Goal: Task Accomplishment & Management: Use online tool/utility

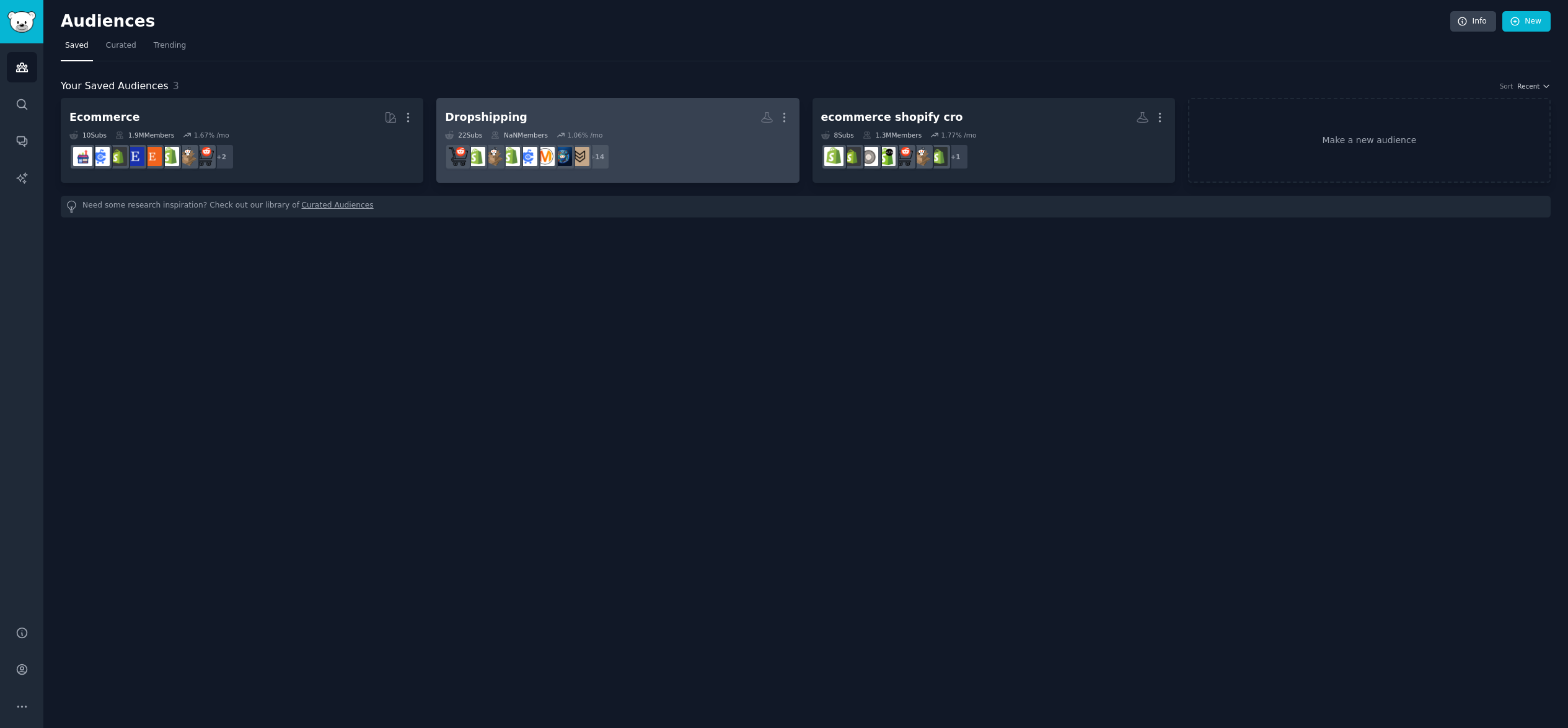
click at [650, 118] on h2 "Dropshipping More" at bounding box center [617, 117] width 345 height 22
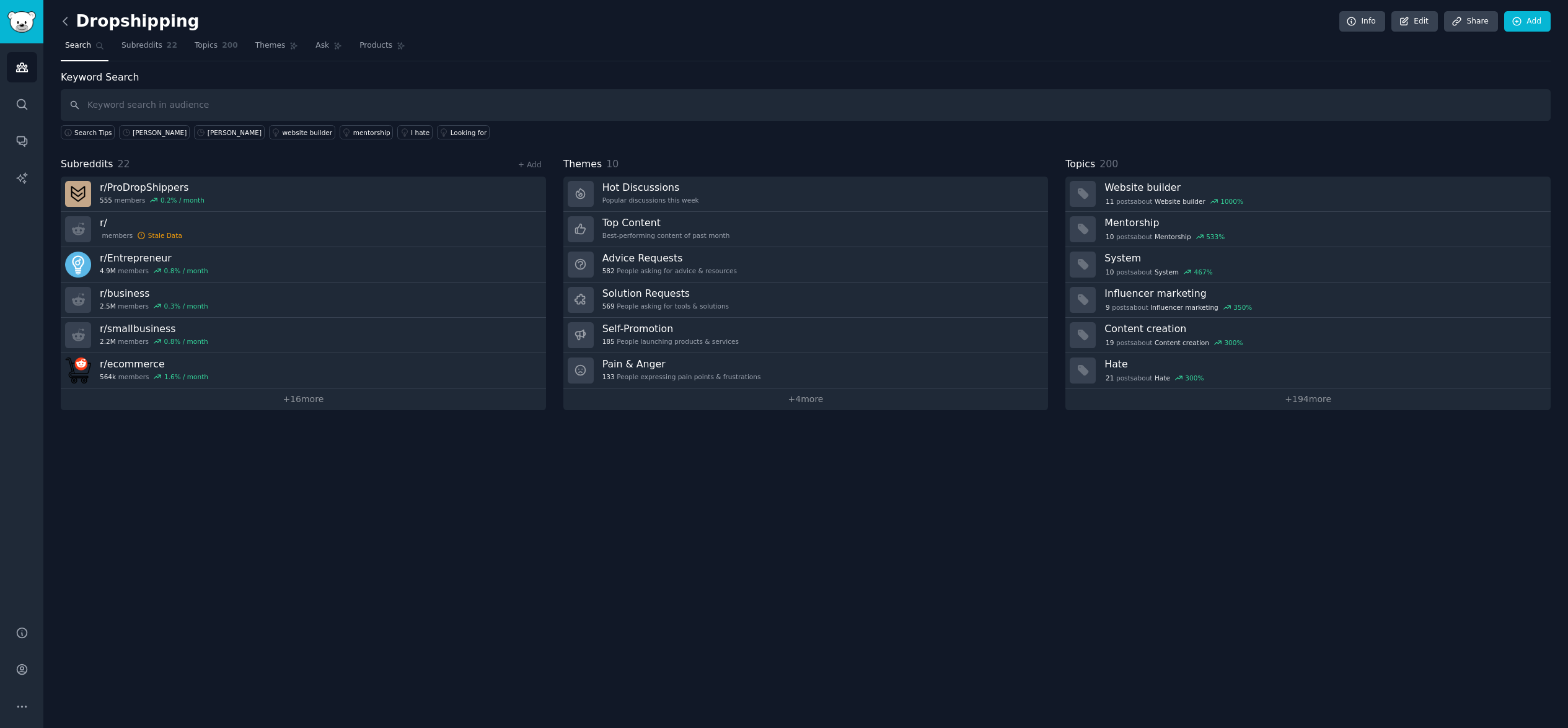
click at [66, 21] on icon at bounding box center [65, 21] width 13 height 13
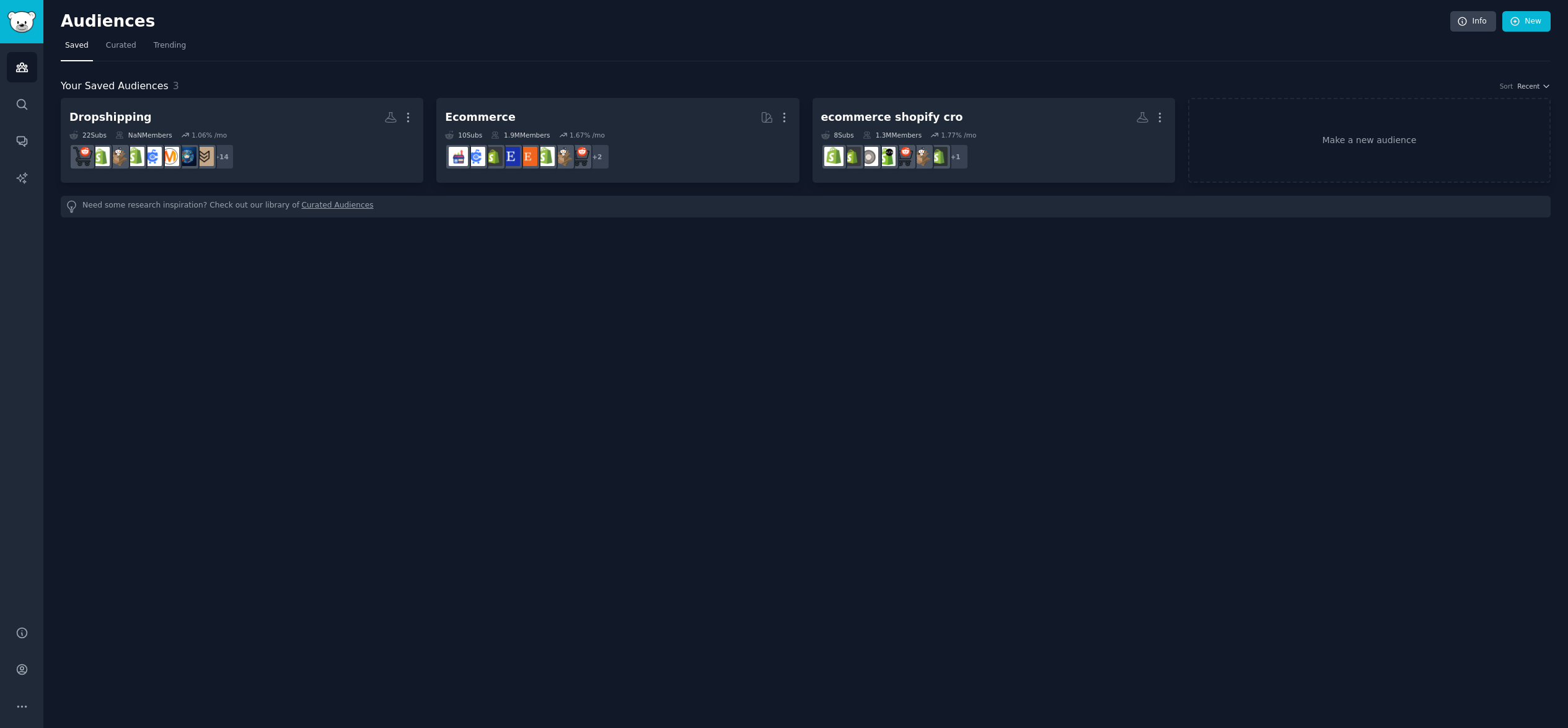
click at [325, 206] on link "Curated Audiences" at bounding box center [337, 206] width 72 height 13
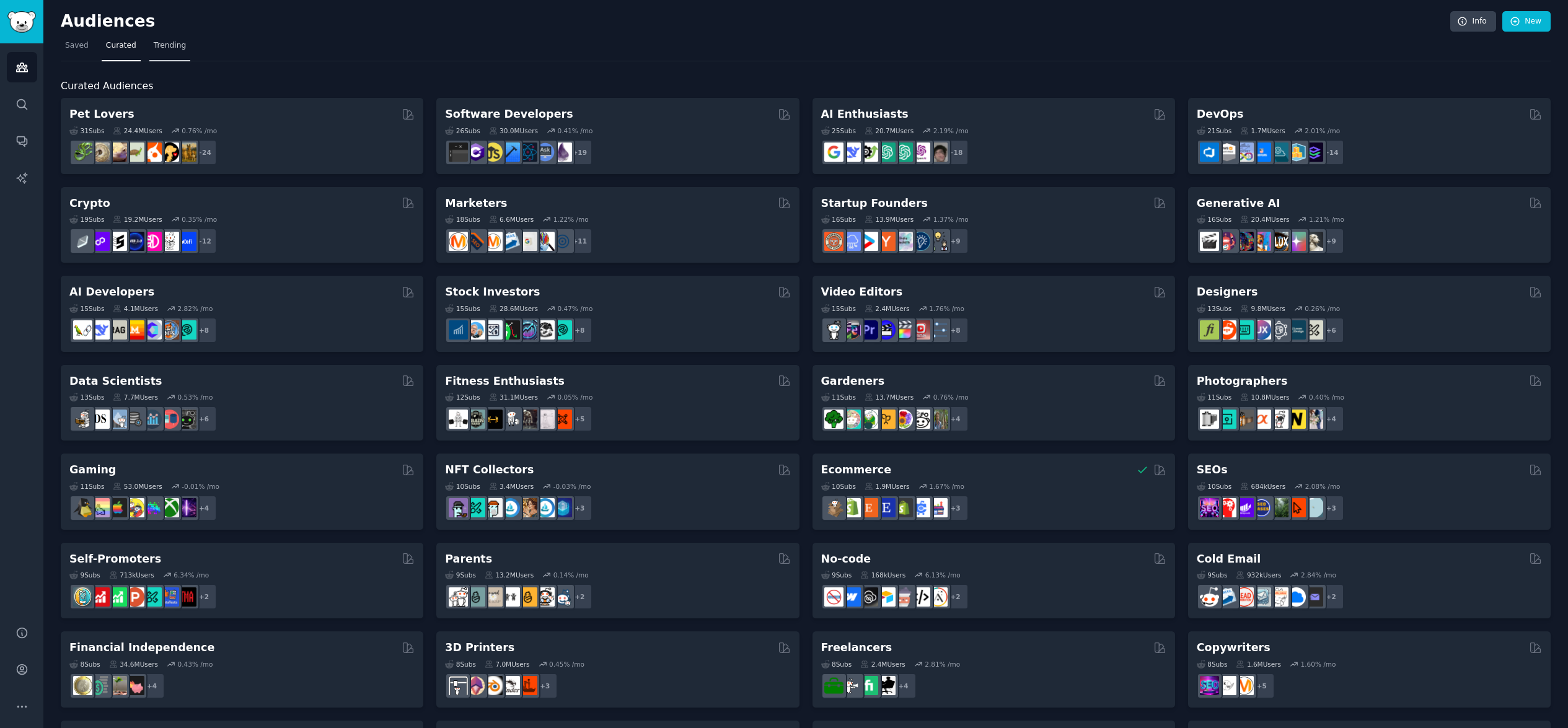
click at [187, 52] on nav "Saved Curated Trending" at bounding box center [805, 49] width 1489 height 26
click at [174, 47] on span "Trending" at bounding box center [170, 45] width 32 height 11
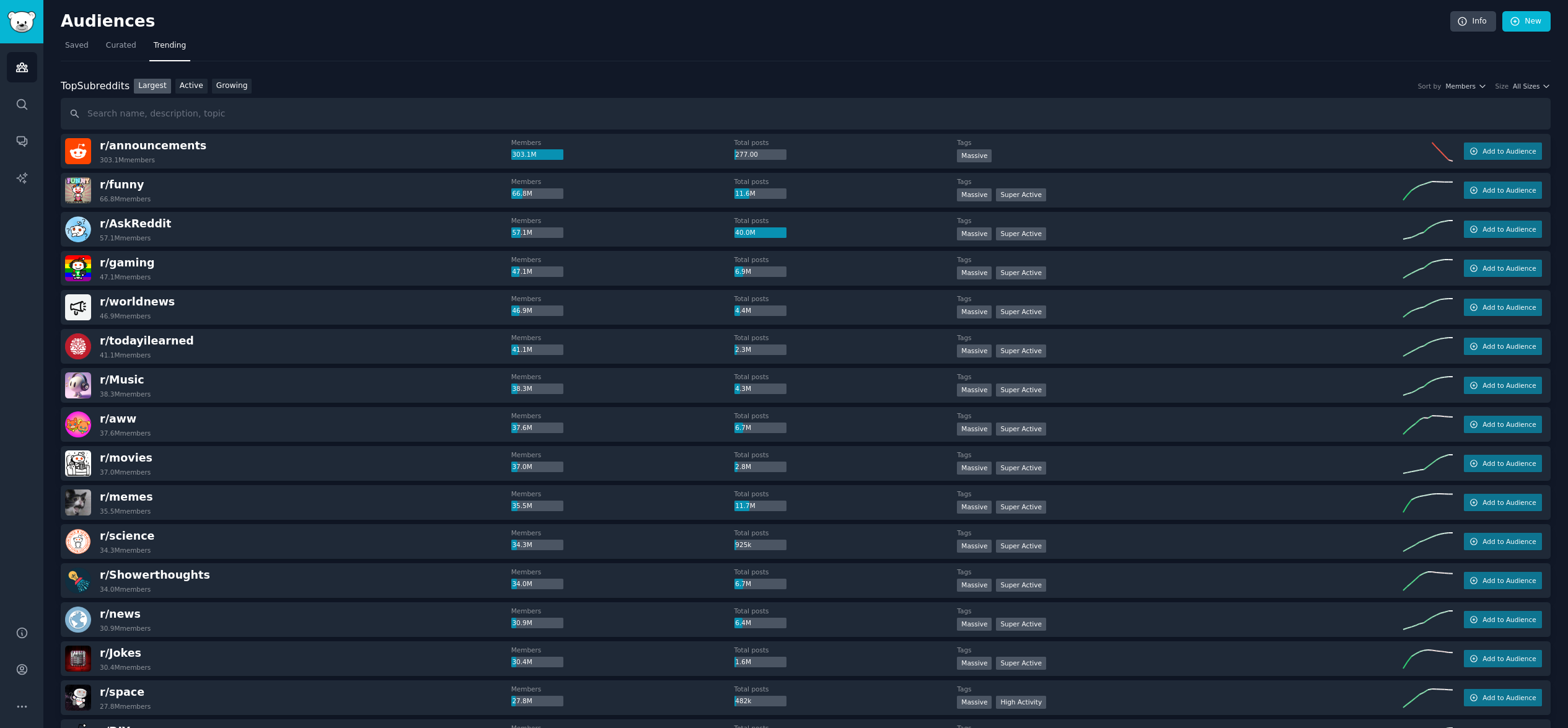
click at [240, 113] on input "text" at bounding box center [805, 114] width 1489 height 32
type input "tik tok shop"
click at [157, 110] on input "tik tok shop" at bounding box center [805, 114] width 1489 height 32
click at [77, 51] on link "Saved" at bounding box center [76, 49] width 32 height 26
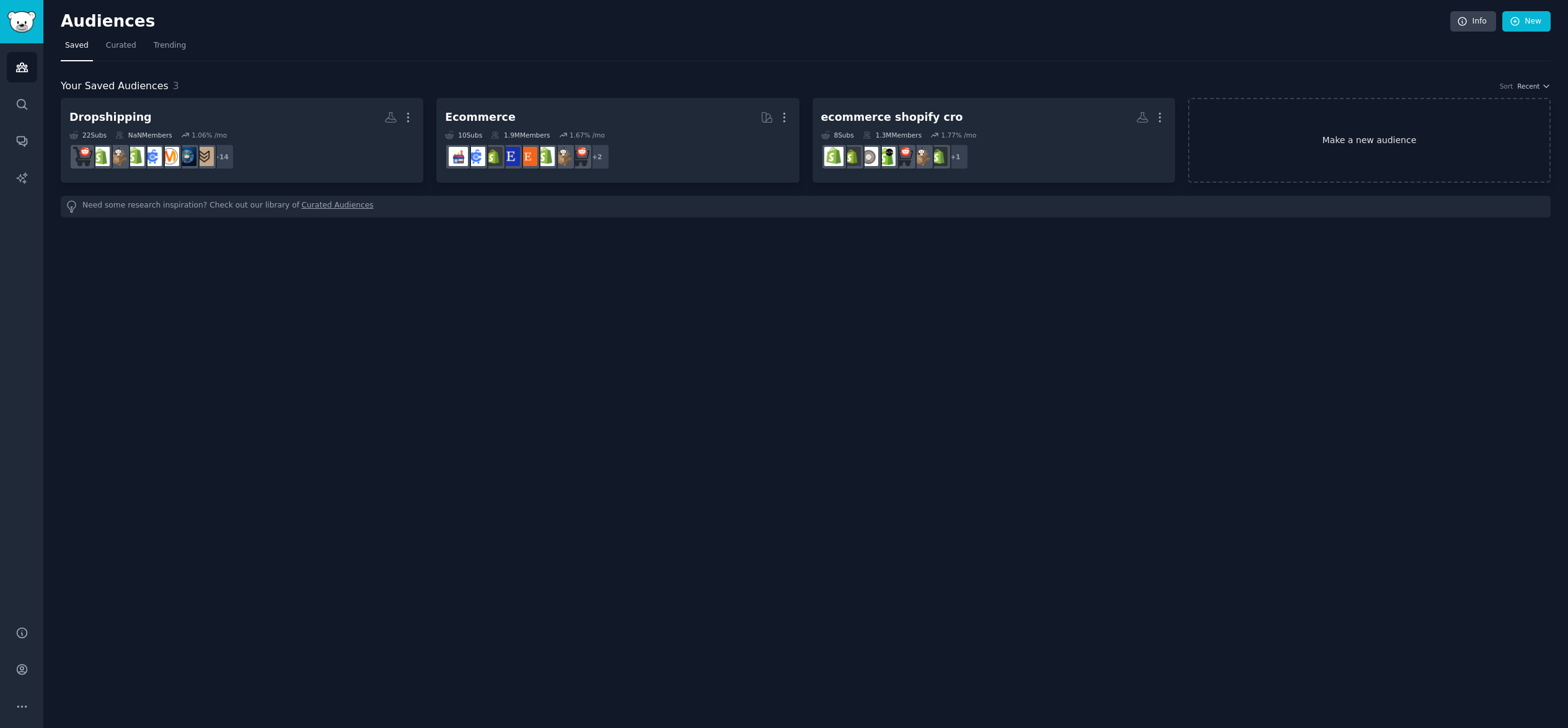
click at [1339, 150] on link "Make a new audience" at bounding box center [1369, 140] width 362 height 85
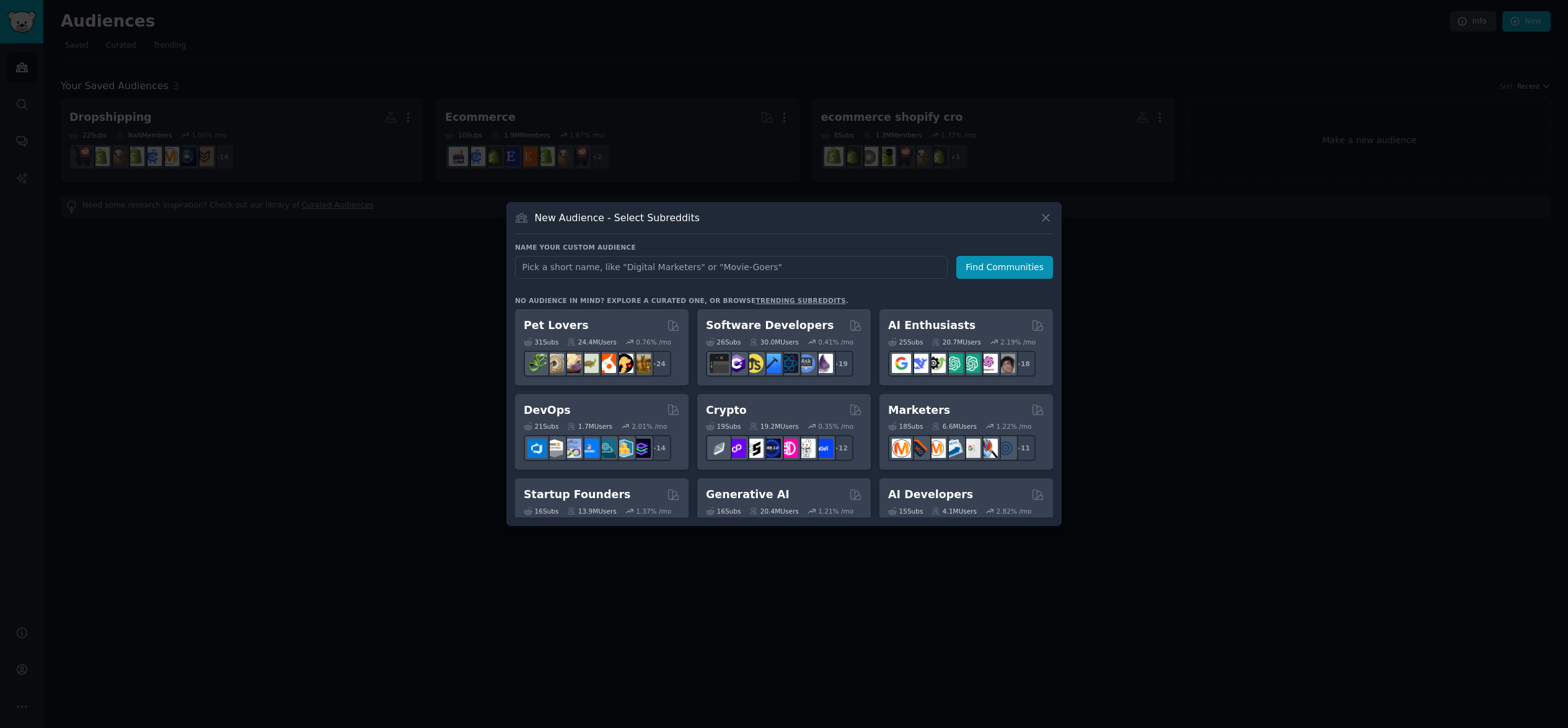
click at [736, 273] on input "text" at bounding box center [731, 267] width 433 height 23
click at [727, 271] on input "text" at bounding box center [731, 267] width 433 height 23
type input "tik tok shop"
click at [999, 272] on button "Find Communities" at bounding box center [1004, 267] width 97 height 23
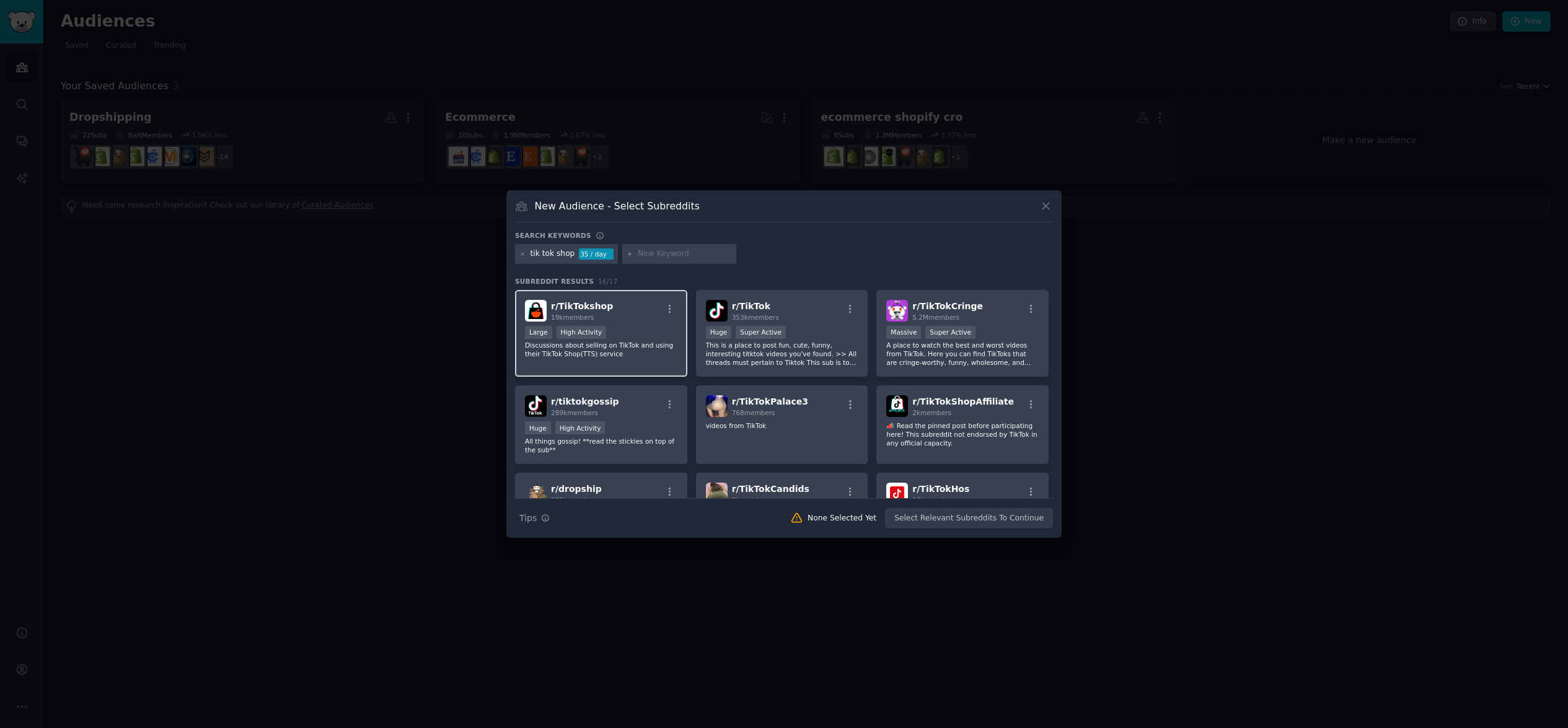
click at [645, 325] on div "r/ TikTokshop 19k members Large High Activity Discussions about selling on TikT…" at bounding box center [601, 334] width 172 height 88
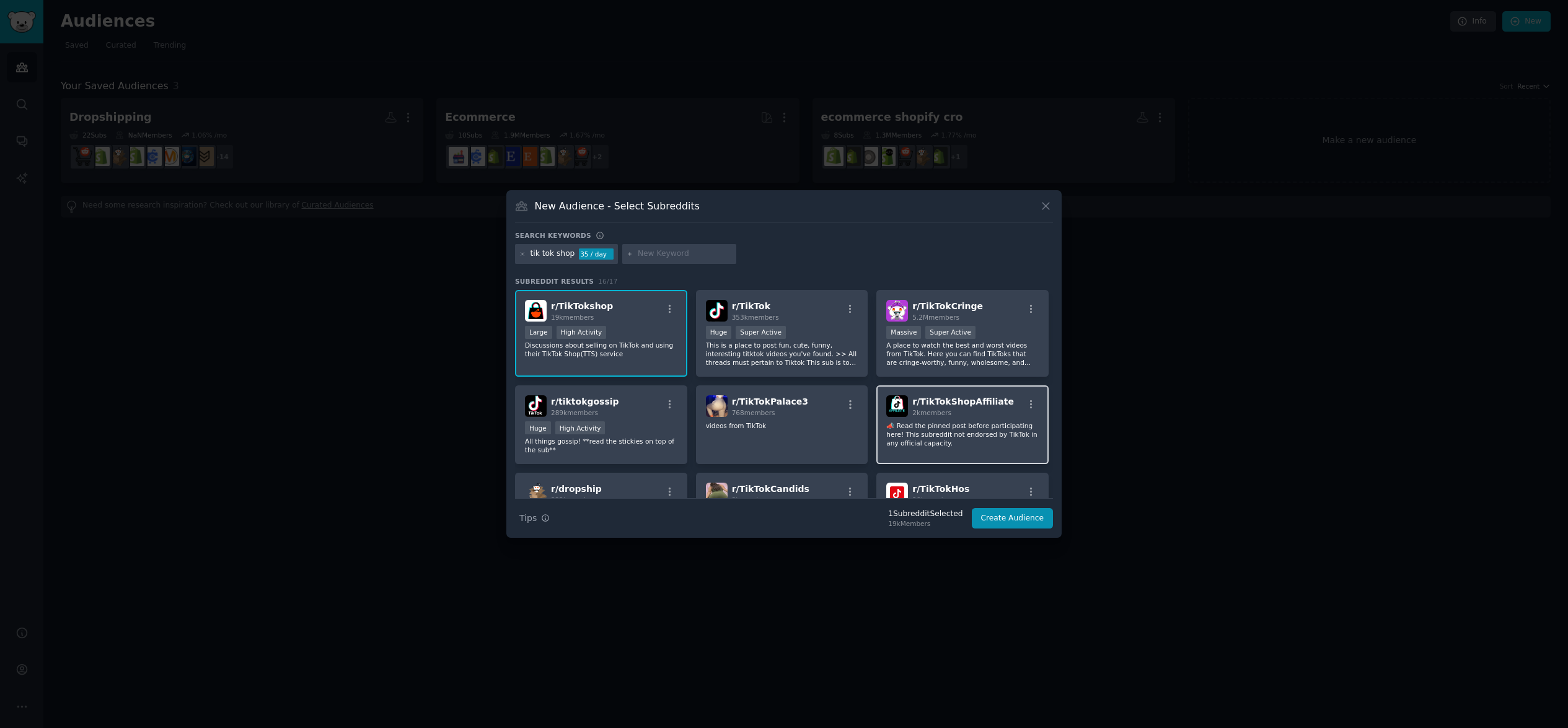
click at [994, 437] on p "📣 Read the pinned post before participating here! This subreddit not endorsed b…" at bounding box center [963, 434] width 152 height 26
click at [850, 341] on div "Huge Super Active" at bounding box center [782, 334] width 152 height 16
click at [812, 338] on div "Huge Super Active" at bounding box center [782, 334] width 152 height 16
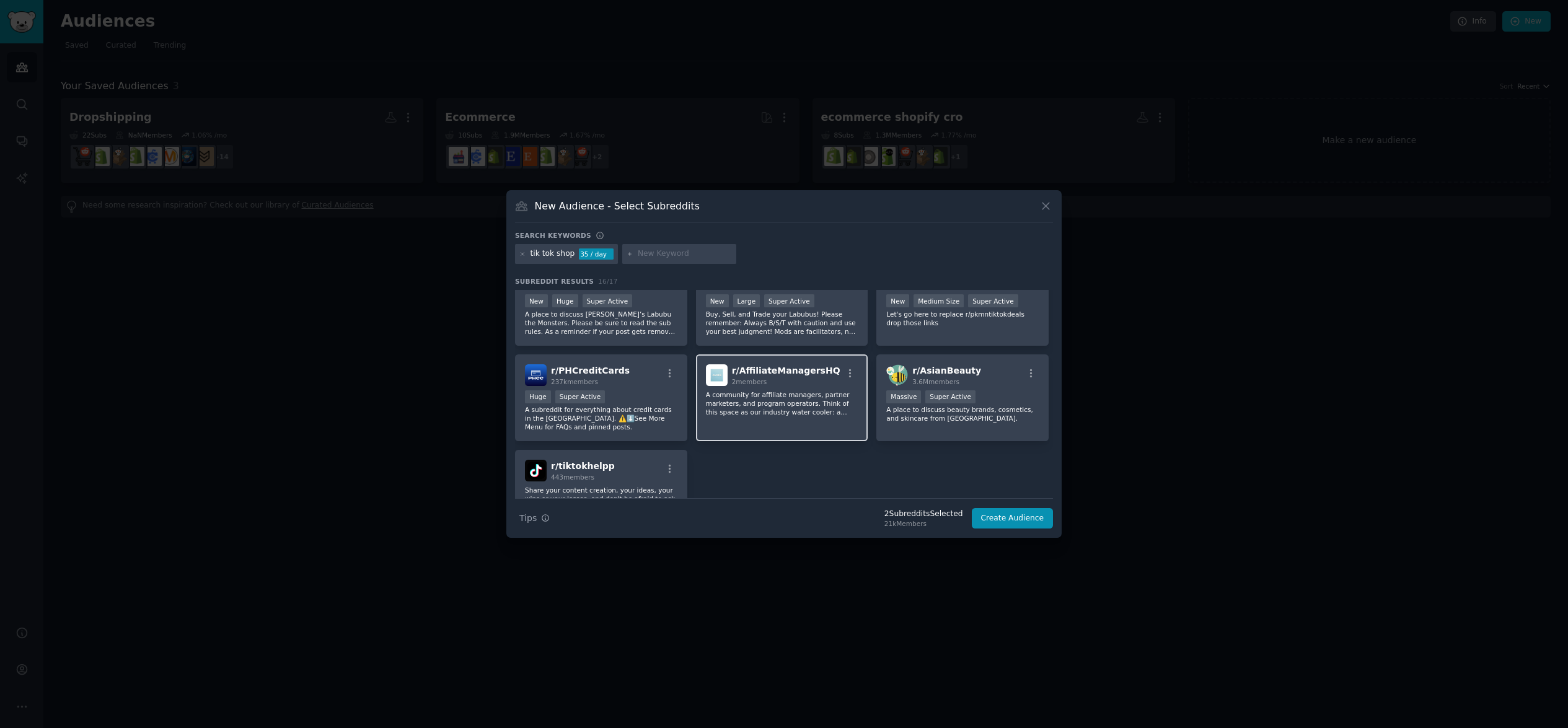
scroll to position [341, 0]
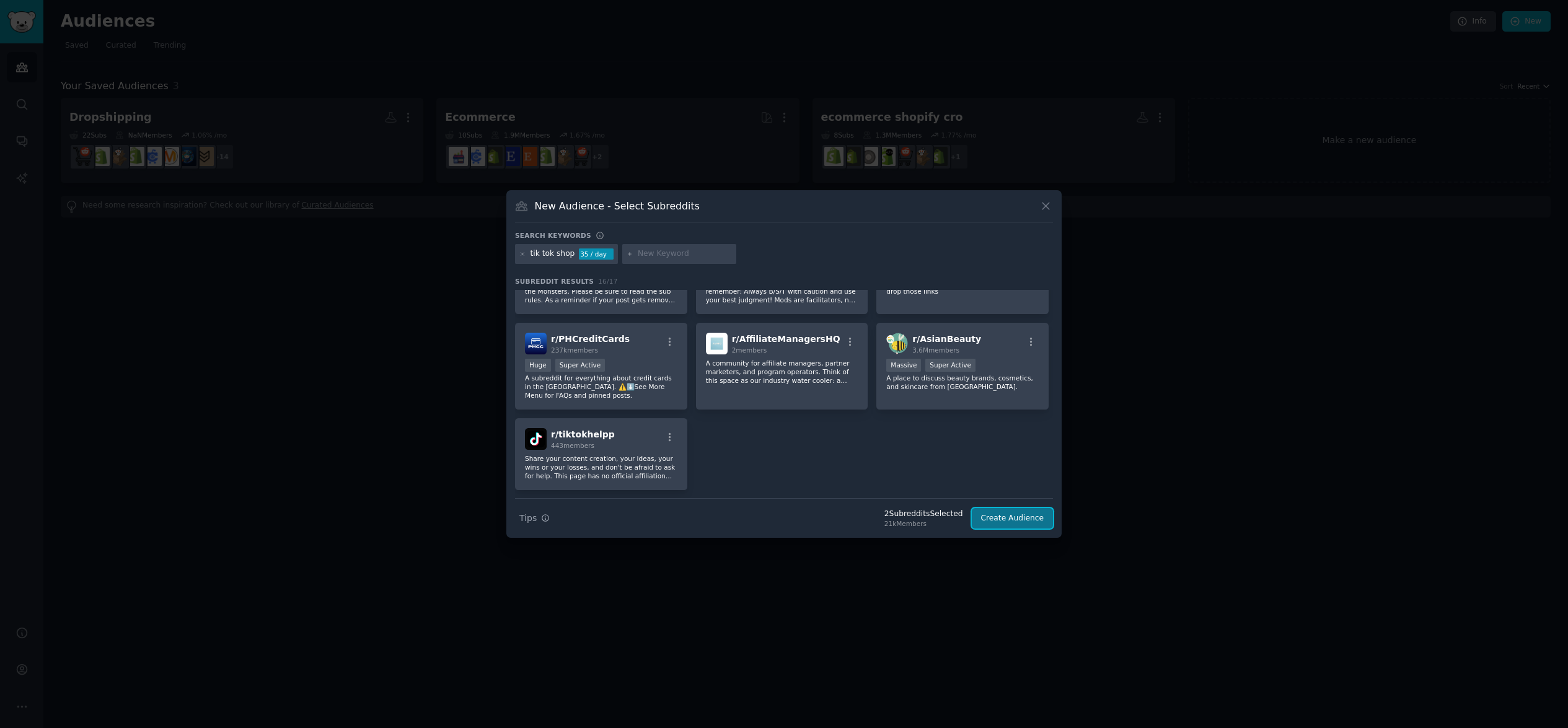
click at [1012, 517] on button "Create Audience" at bounding box center [1012, 519] width 82 height 21
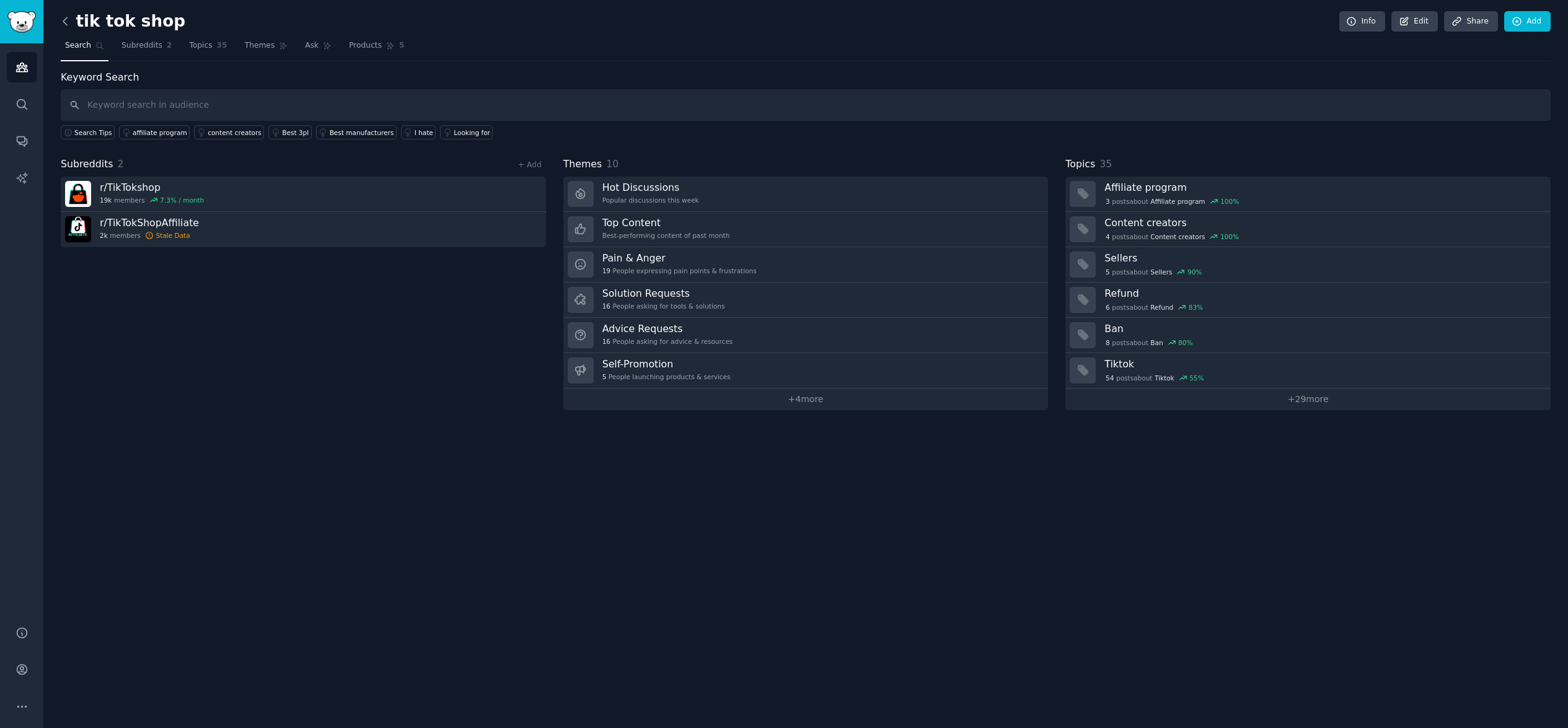
click at [64, 24] on icon at bounding box center [65, 21] width 13 height 13
